Goal: Information Seeking & Learning: Learn about a topic

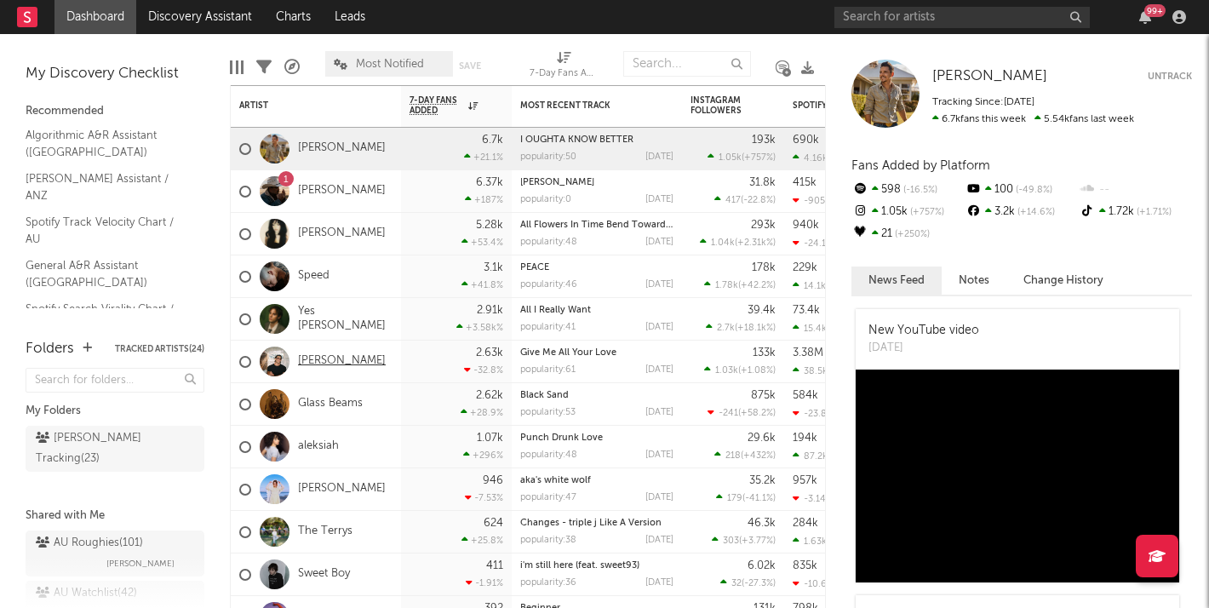
click at [343, 362] on link "[PERSON_NAME]" at bounding box center [342, 361] width 88 height 14
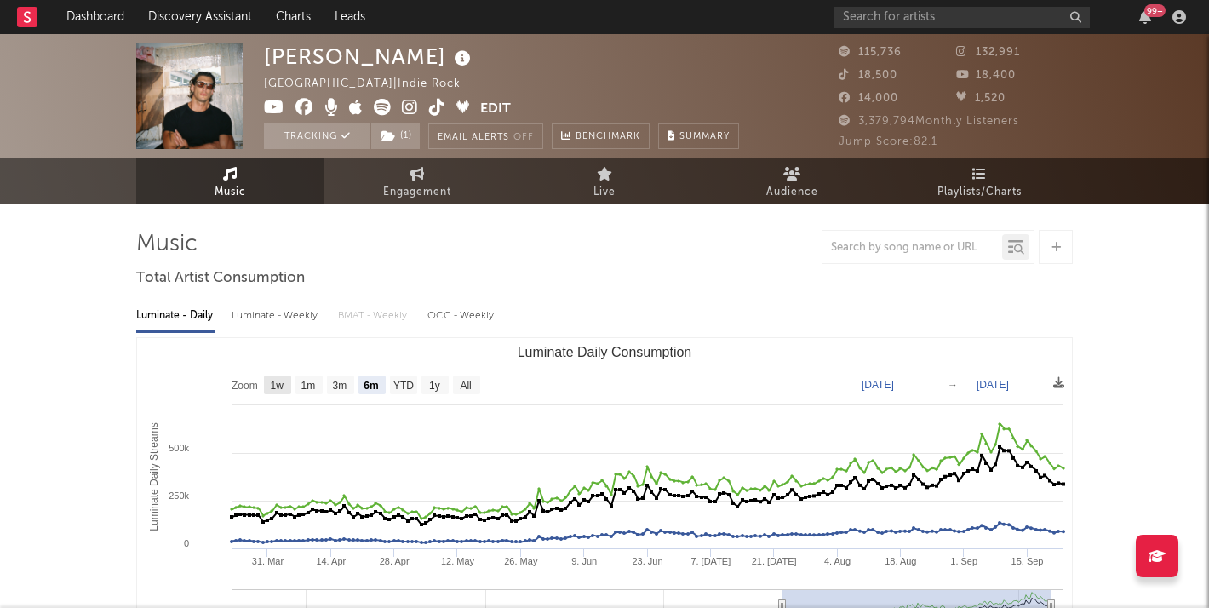
click at [274, 381] on text "1w" at bounding box center [278, 386] width 14 height 12
select select "1w"
type input "[DATE]"
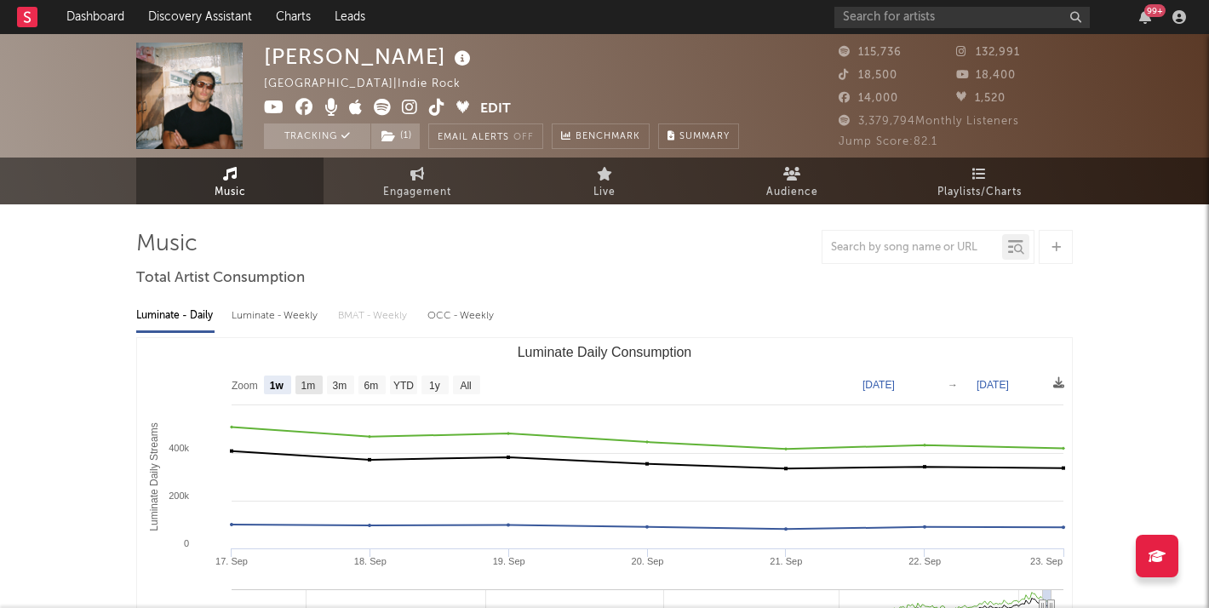
click at [310, 383] on text "1m" at bounding box center [308, 386] width 14 height 12
select select "1m"
type input "[DATE]"
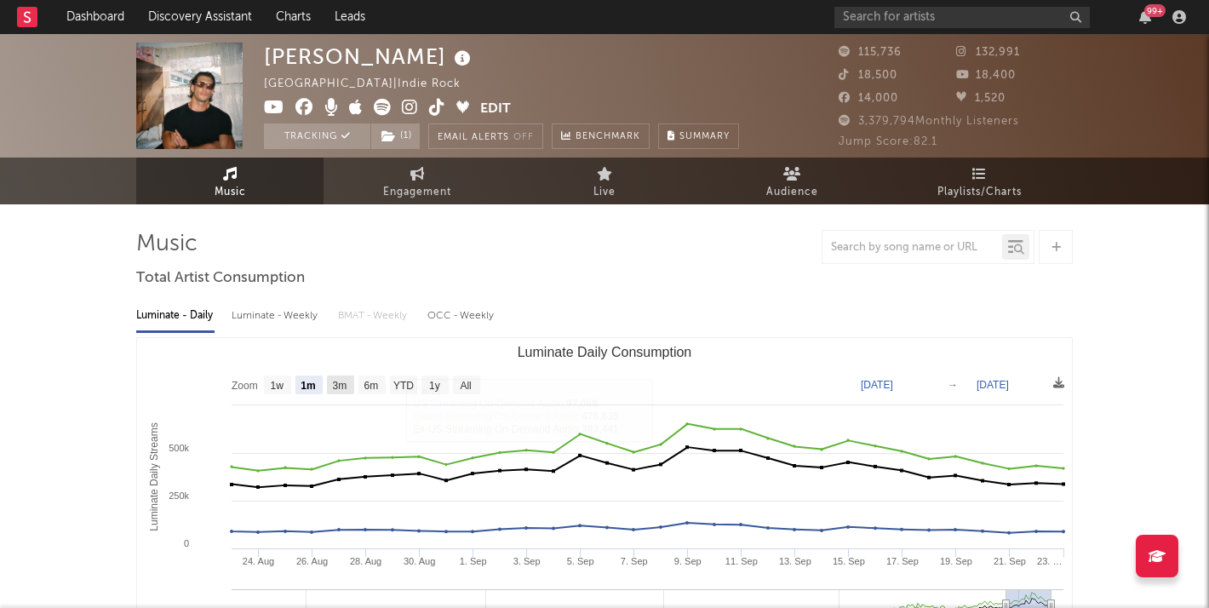
click at [343, 392] on rect "Luminate Daily Consumption" at bounding box center [340, 385] width 27 height 19
select select "3m"
type input "[DATE]"
